Goal: Task Accomplishment & Management: Complete application form

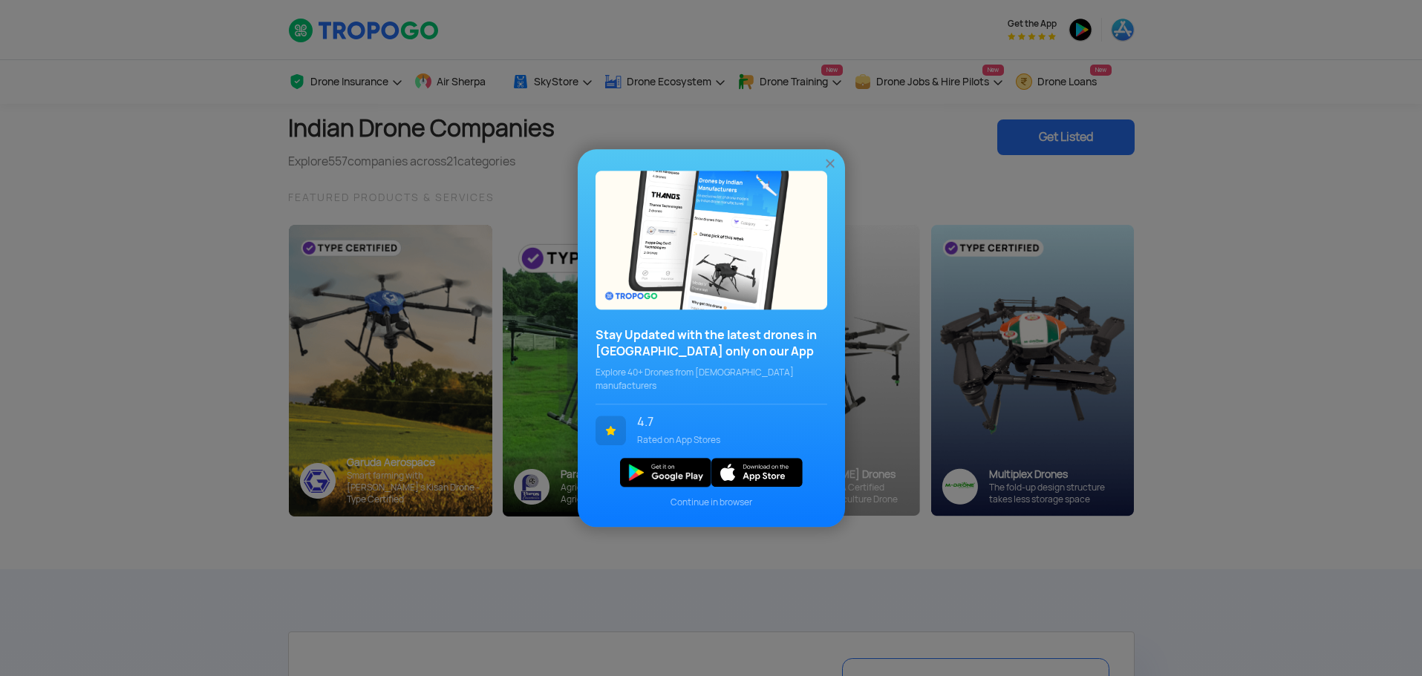
click at [830, 170] on img at bounding box center [830, 163] width 15 height 15
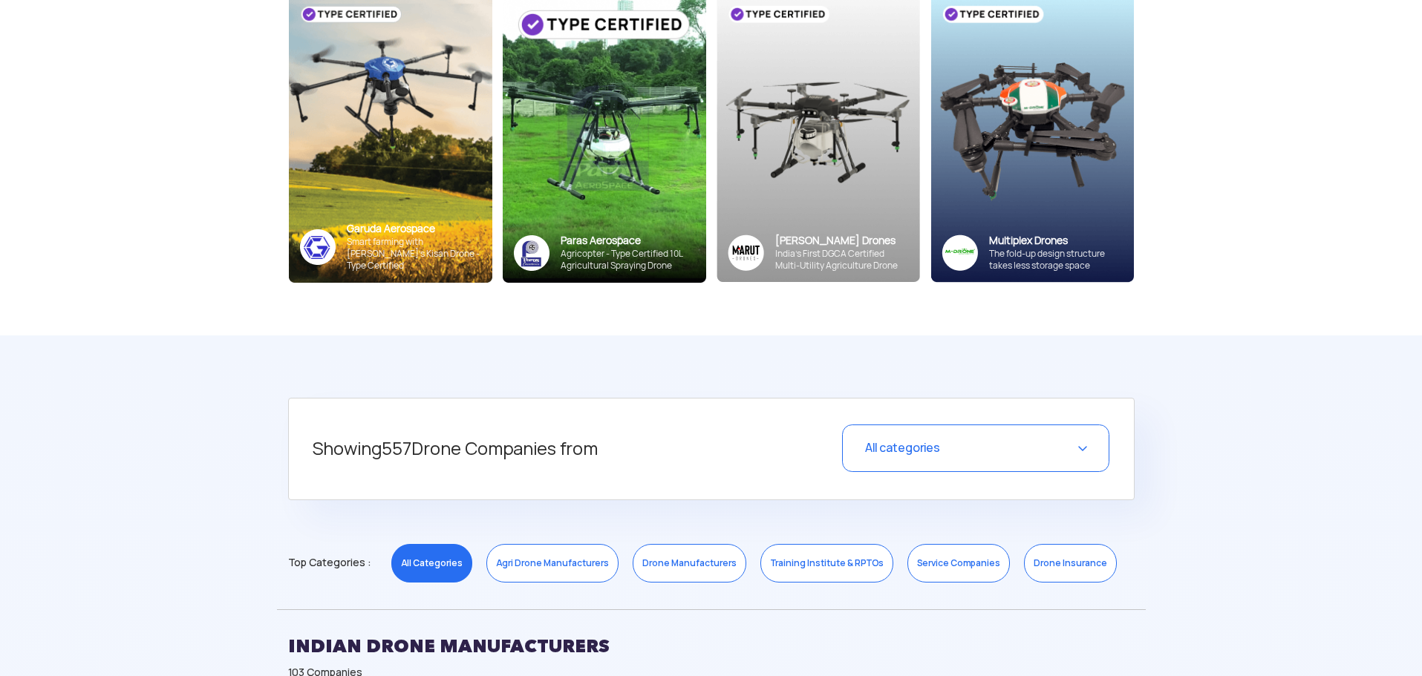
scroll to position [74, 0]
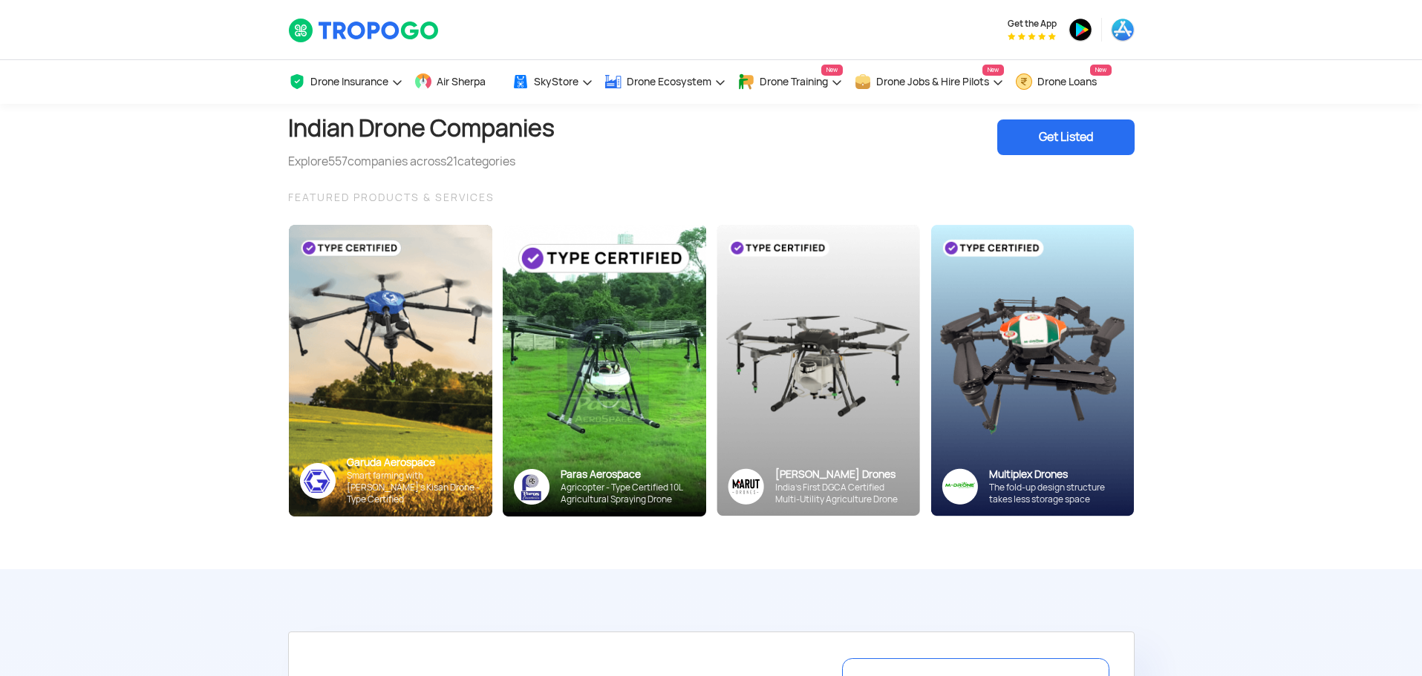
click at [1037, 132] on div "Get Listed" at bounding box center [1065, 138] width 137 height 36
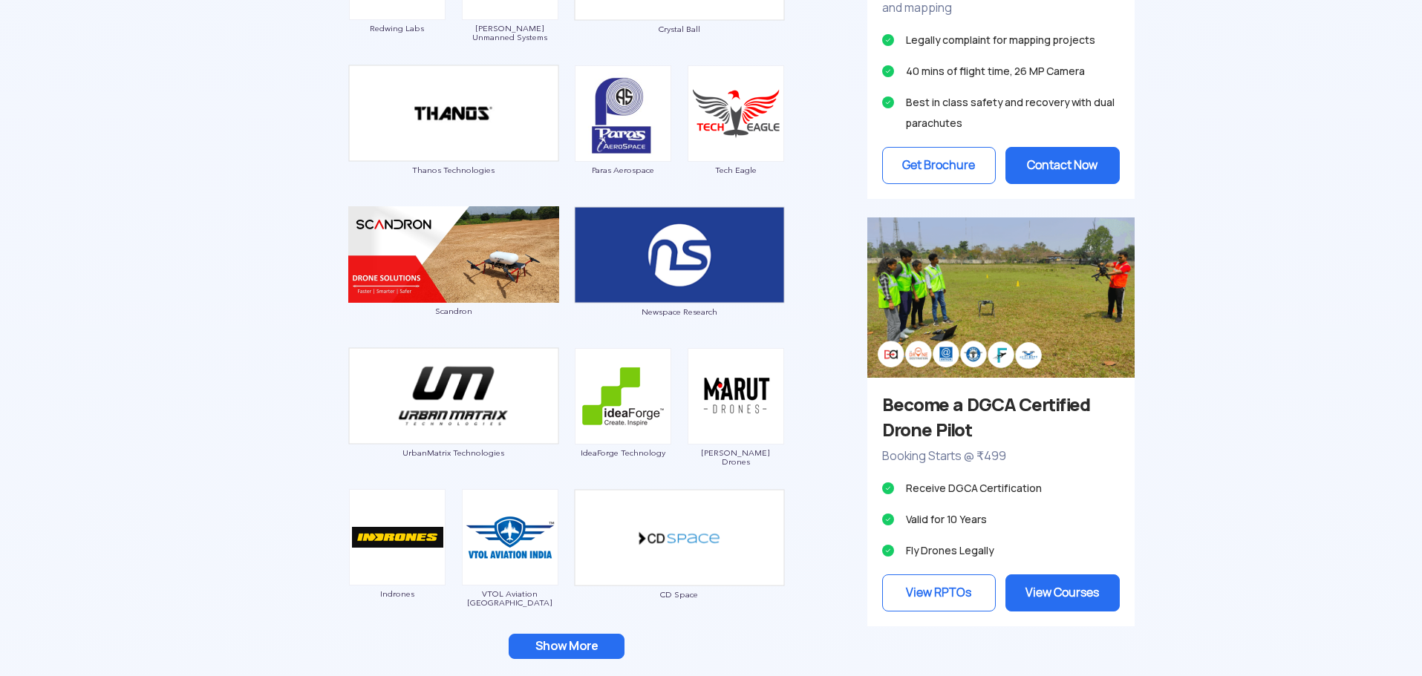
scroll to position [1188, 0]
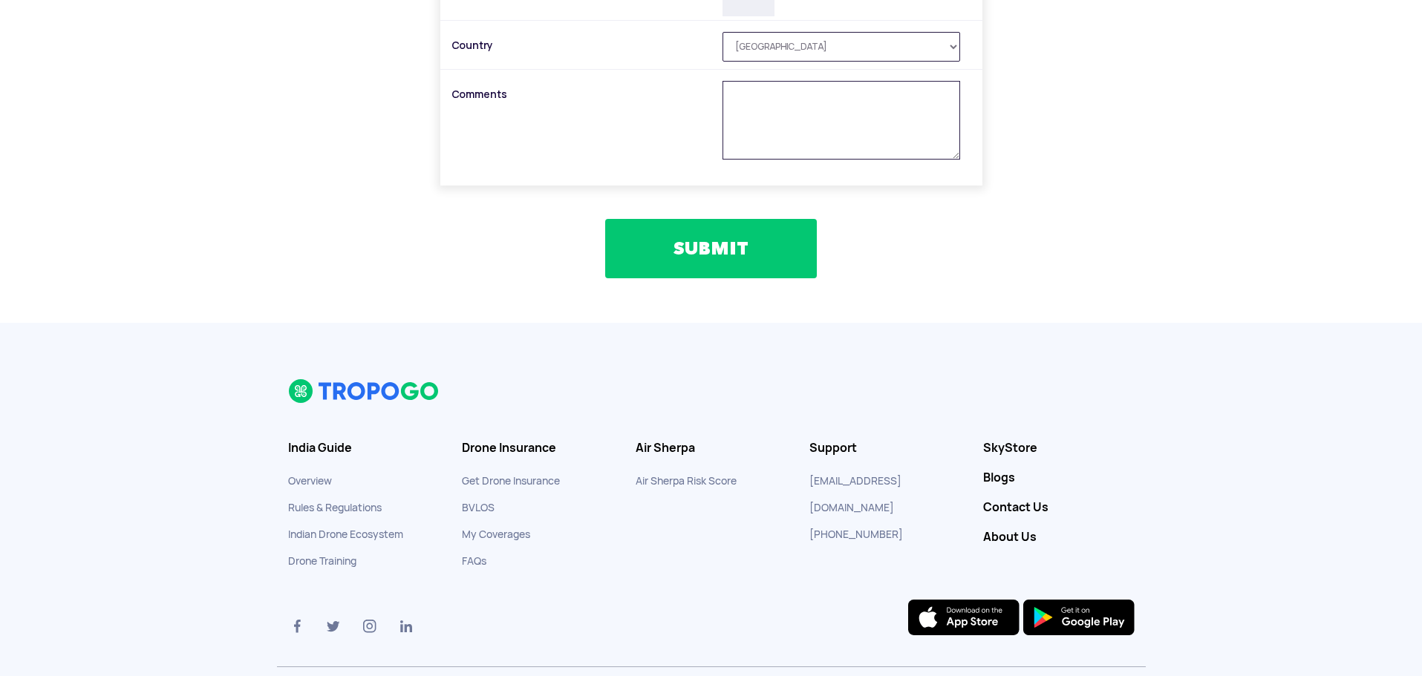
scroll to position [873, 0]
